Goal: Task Accomplishment & Management: Manage account settings

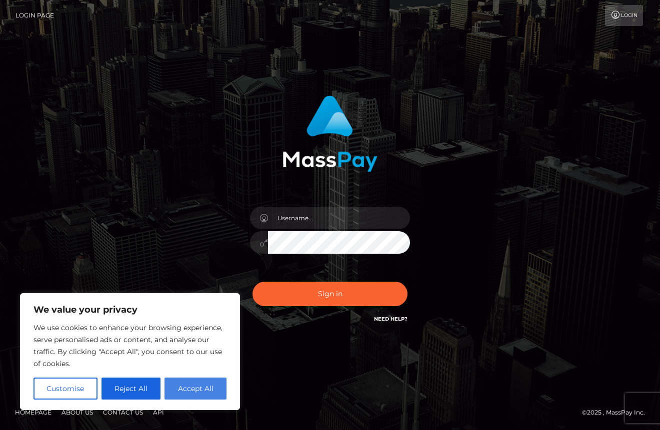
click at [190, 386] on button "Accept All" at bounding box center [195, 389] width 62 height 22
checkbox input "true"
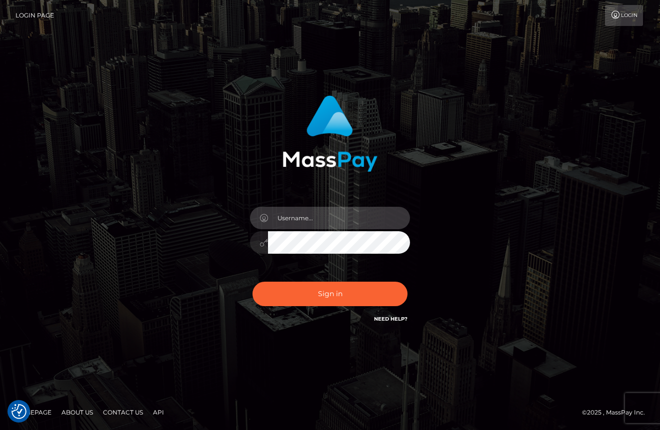
click at [395, 219] on input "text" at bounding box center [339, 218] width 142 height 22
click at [366, 217] on input "text" at bounding box center [339, 218] width 142 height 22
click at [379, 219] on input "text" at bounding box center [339, 218] width 142 height 22
type input "j"
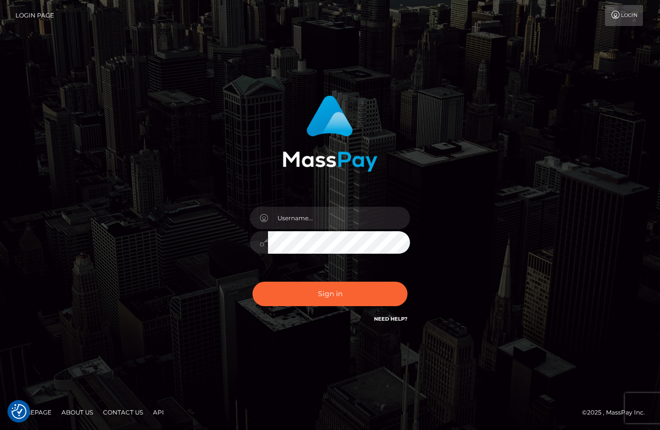
click at [392, 316] on link "Need Help?" at bounding box center [390, 319] width 33 height 6
